Goal: Task Accomplishment & Management: Manage account settings

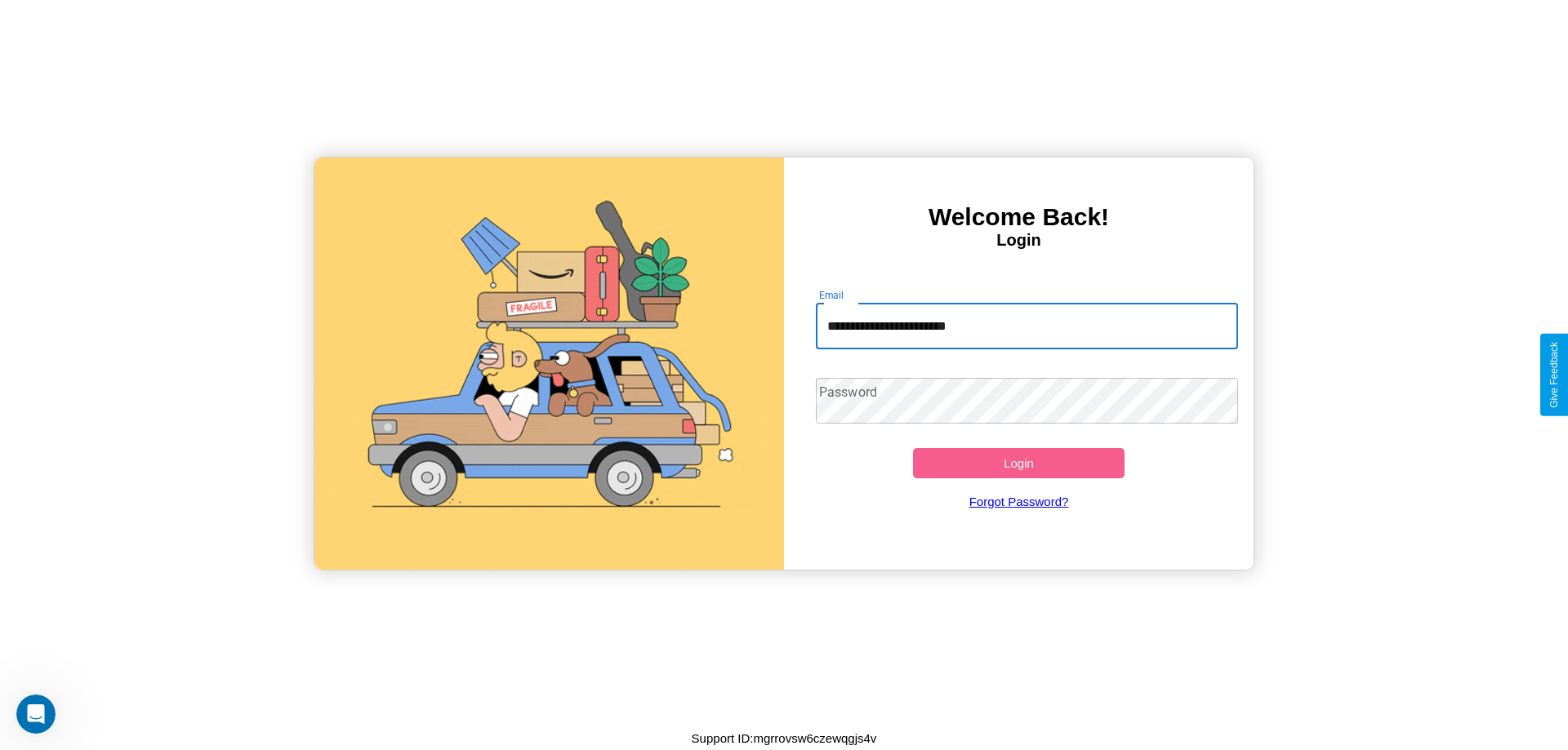
type input "**********"
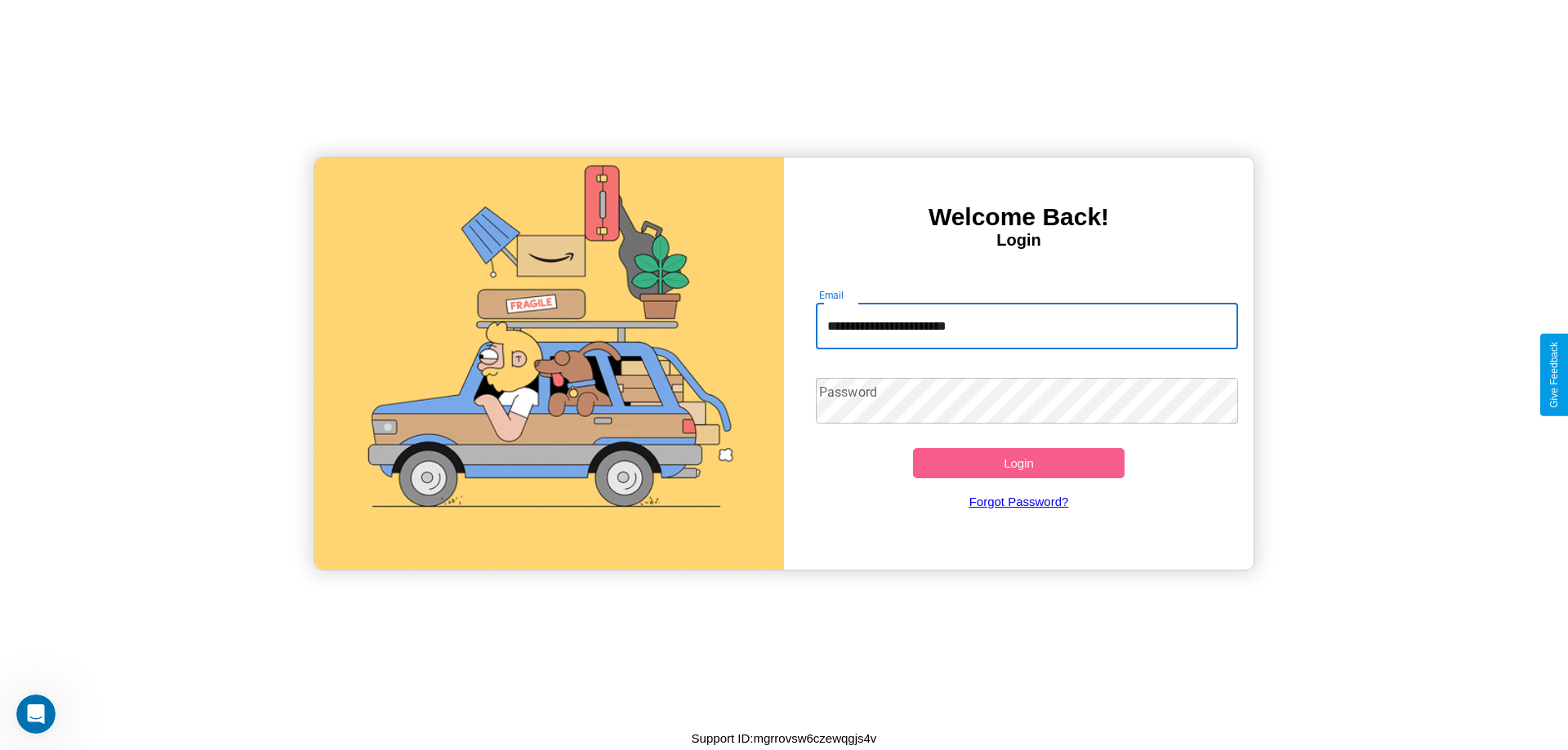
click at [1018, 463] on button "Login" at bounding box center [1019, 463] width 212 height 31
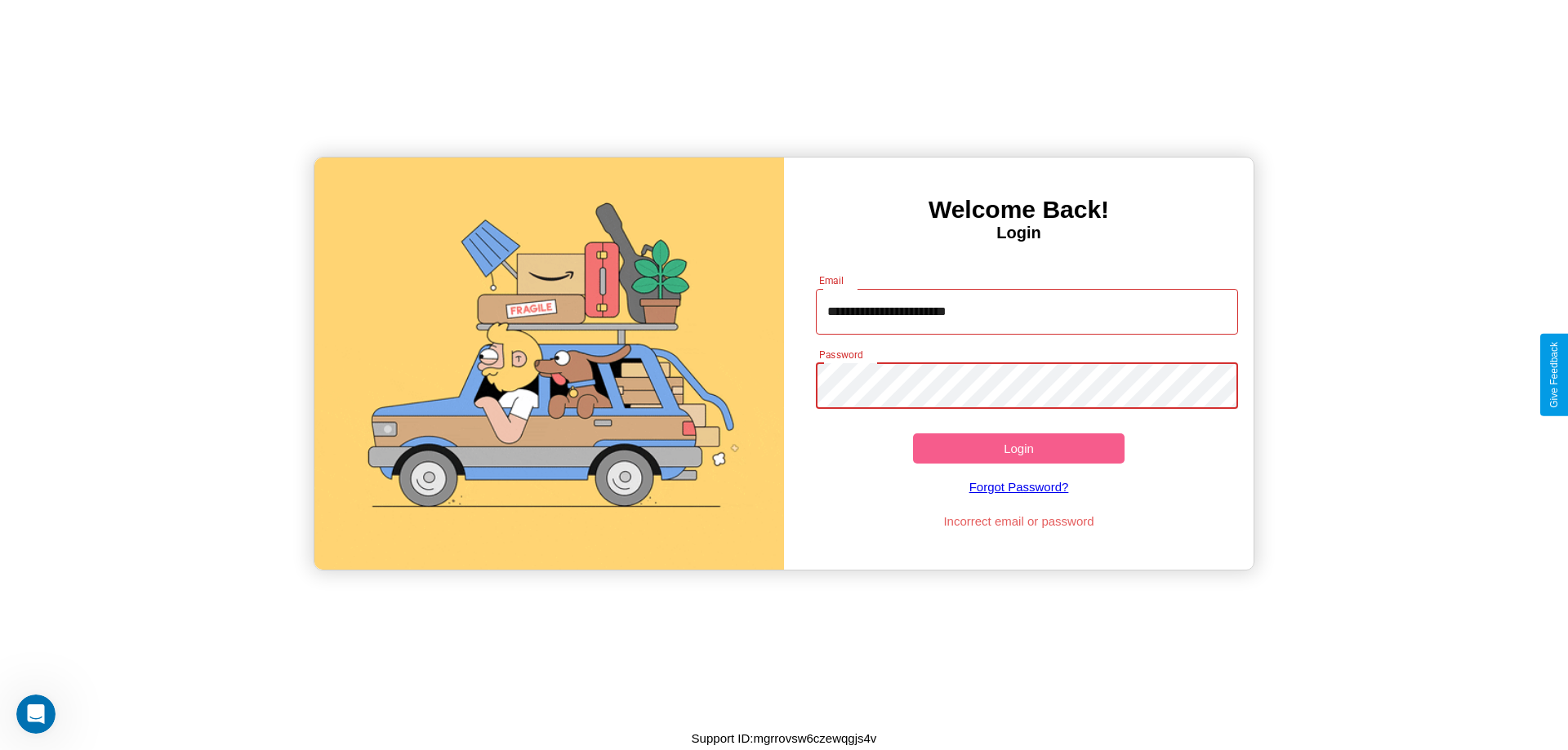
click at [1018, 448] on button "Login" at bounding box center [1019, 448] width 212 height 31
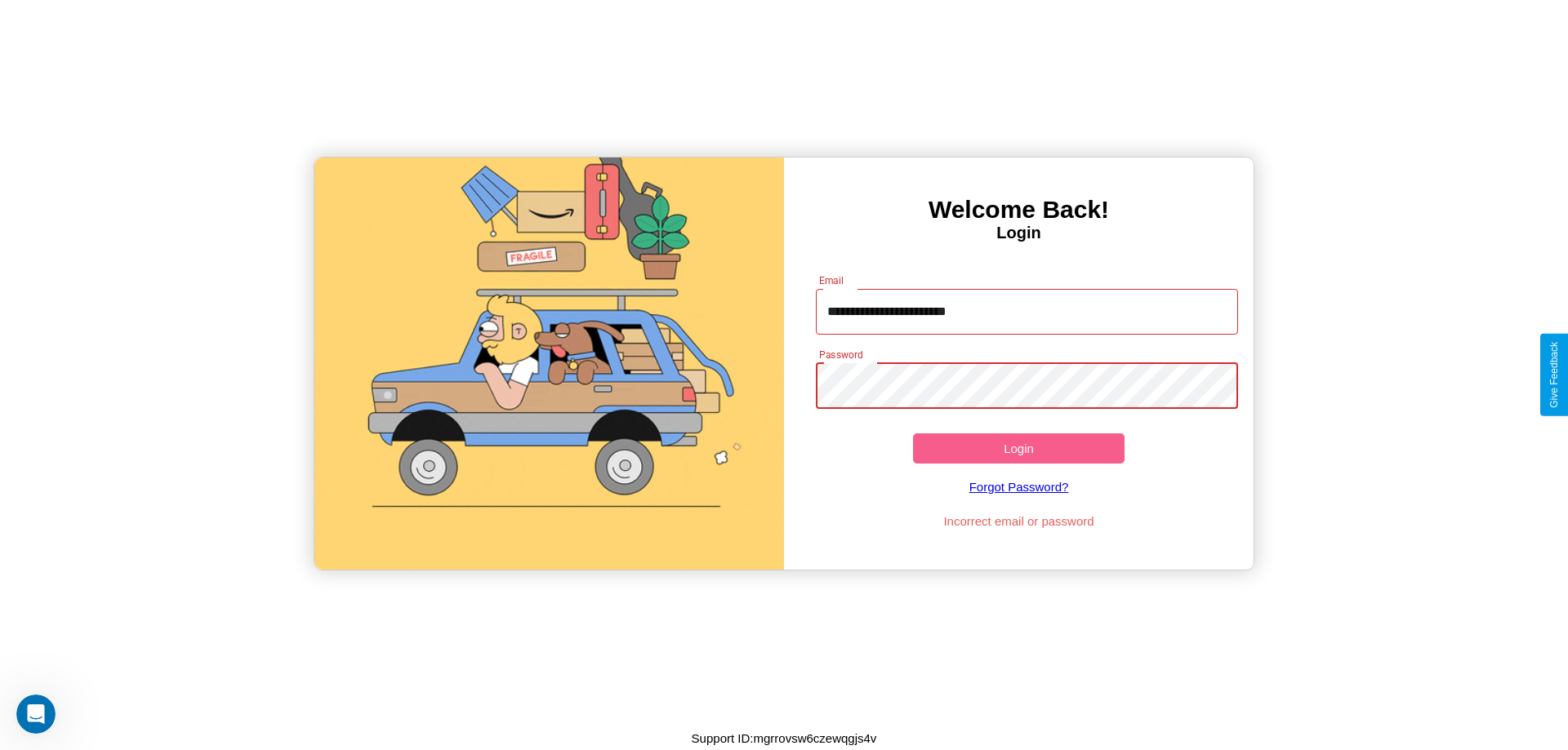
click at [1018, 448] on button "Login" at bounding box center [1019, 448] width 212 height 31
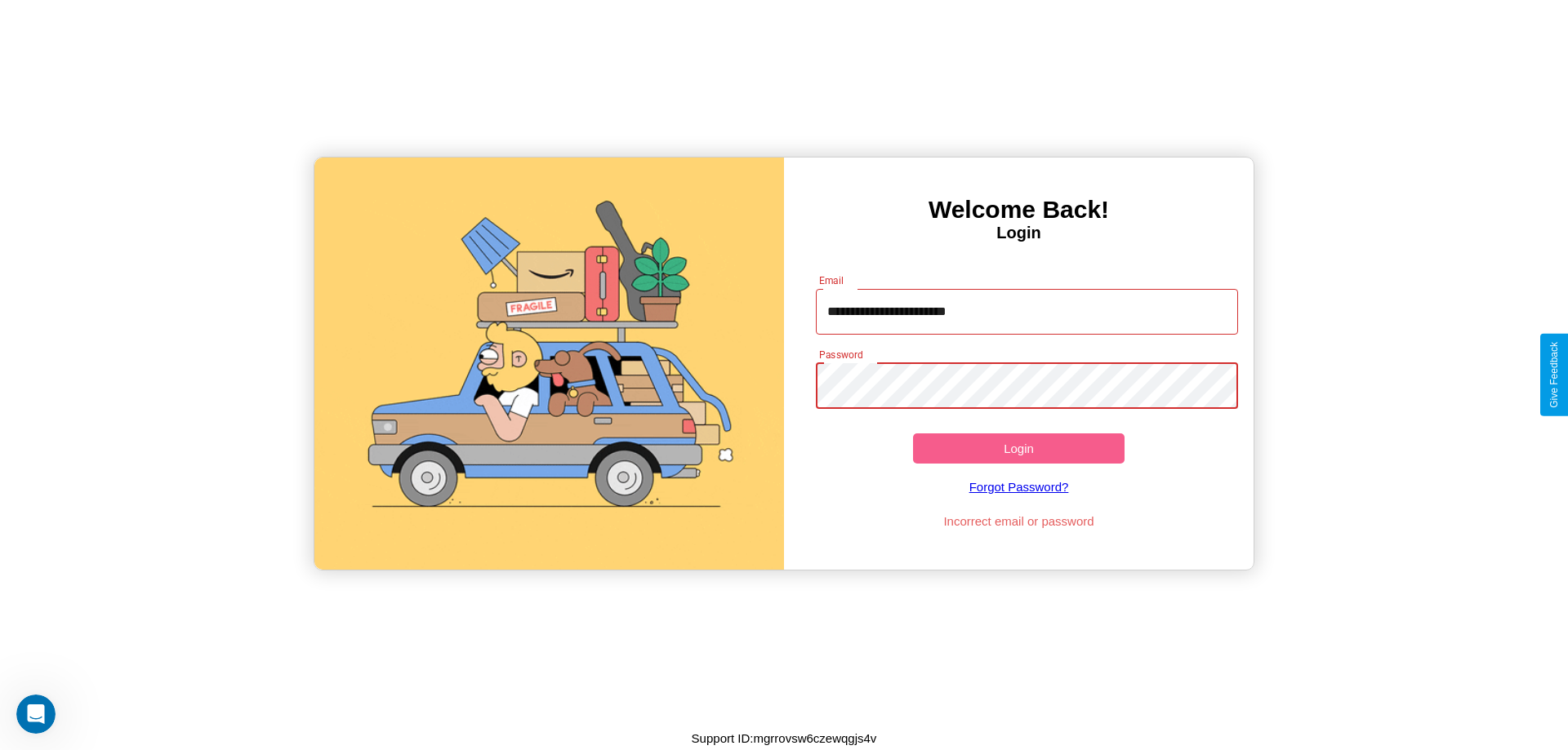
click at [1018, 448] on button "Login" at bounding box center [1019, 448] width 212 height 31
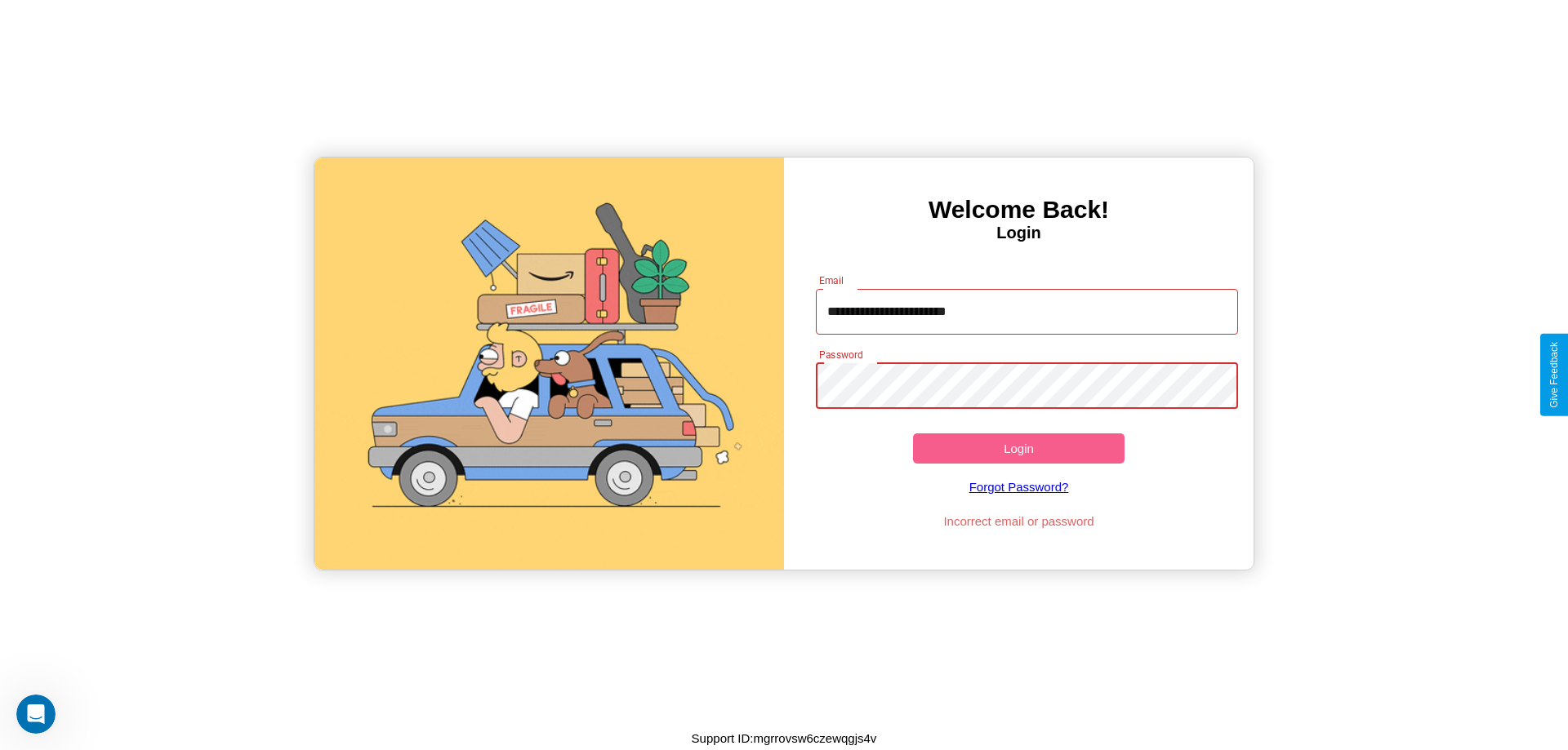
click at [1018, 448] on button "Login" at bounding box center [1019, 448] width 212 height 31
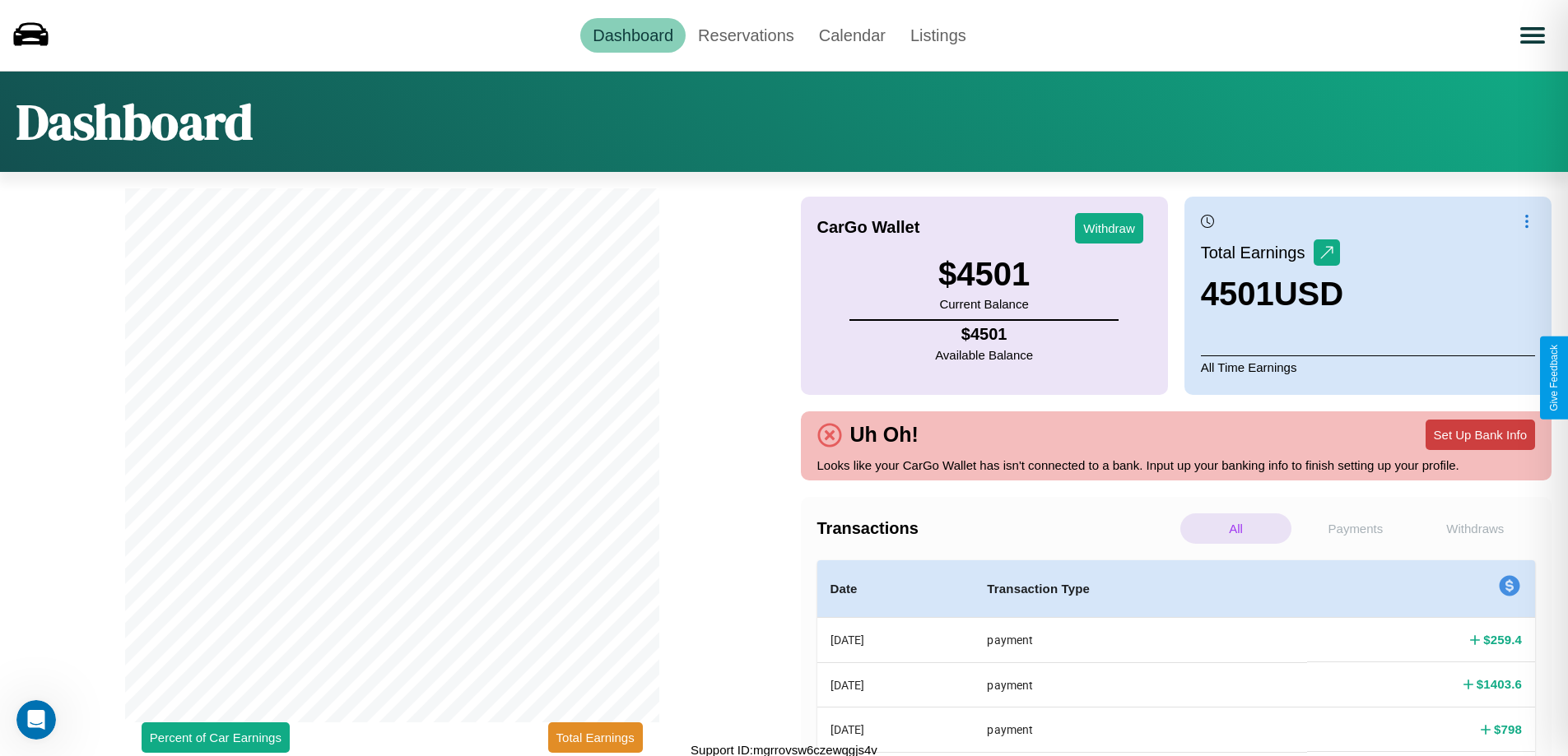
click at [1480, 435] on button "Set Up Bank Info" at bounding box center [1480, 435] width 110 height 31
